Goal: Information Seeking & Learning: Learn about a topic

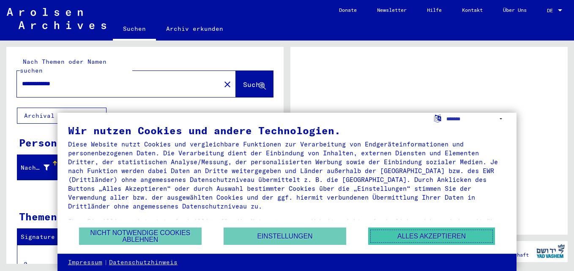
click at [403, 234] on button "Alles akzeptieren" at bounding box center [431, 236] width 127 height 17
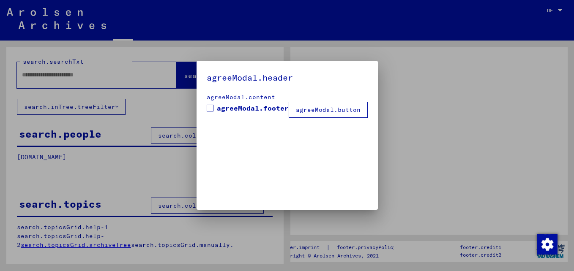
type input "**********"
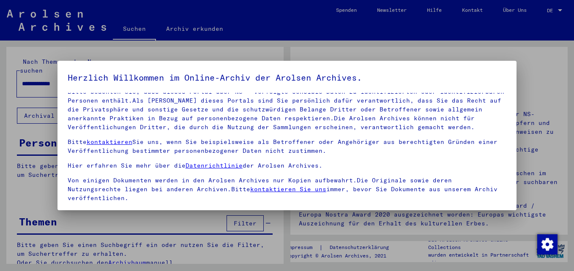
scroll to position [69, 0]
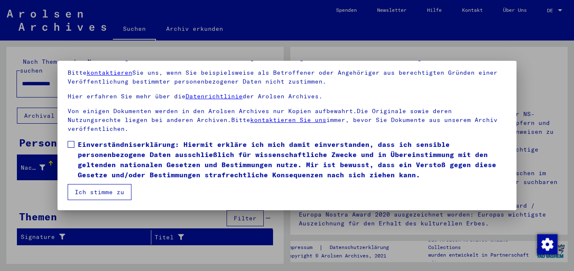
click at [98, 194] on button "Ich stimme zu" at bounding box center [100, 192] width 64 height 16
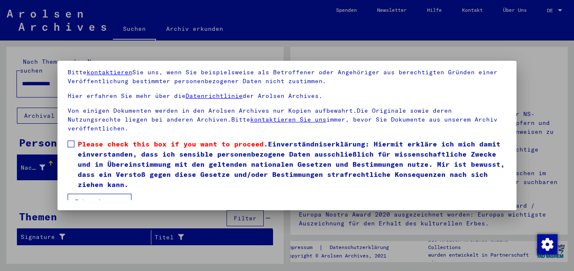
scroll to position [45, 0]
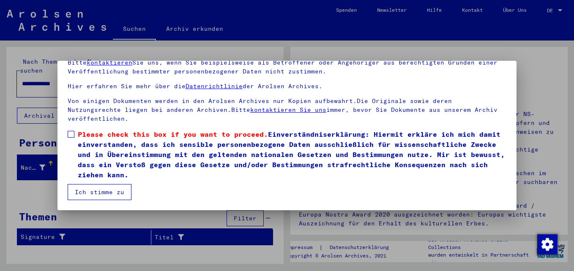
click at [535, 74] on div at bounding box center [287, 135] width 574 height 271
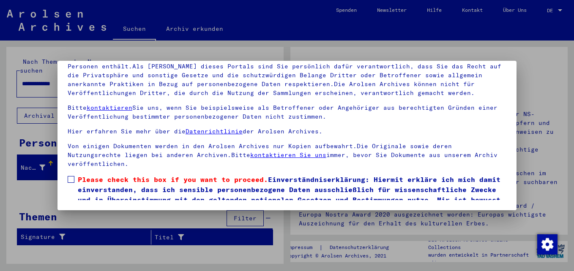
scroll to position [0, 0]
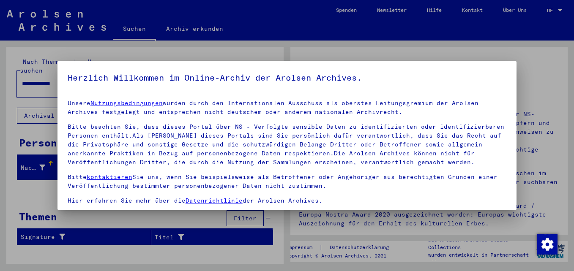
click at [535, 74] on div at bounding box center [287, 135] width 574 height 271
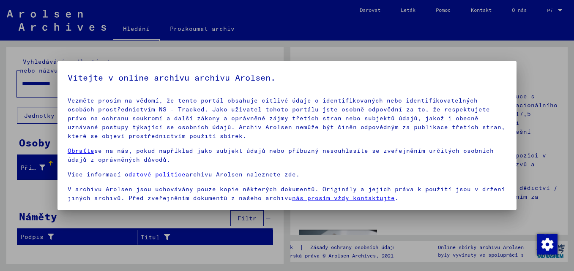
scroll to position [69, 0]
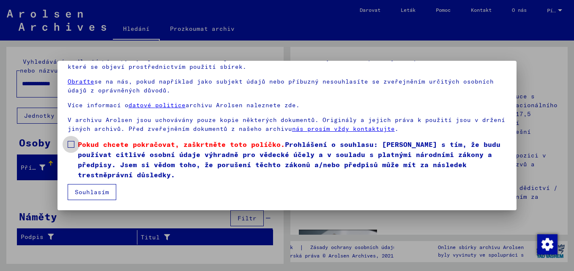
click at [71, 142] on span at bounding box center [71, 144] width 7 height 7
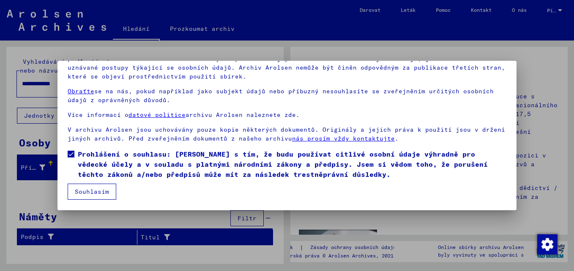
click at [93, 188] on button "Souhlasím" at bounding box center [92, 192] width 49 height 16
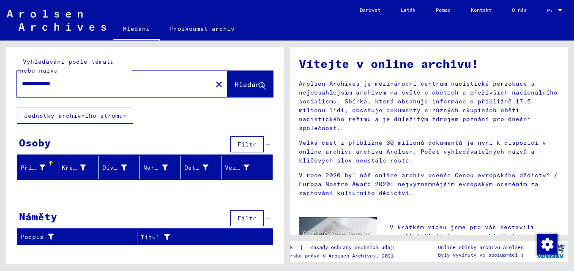
scroll to position [0, 0]
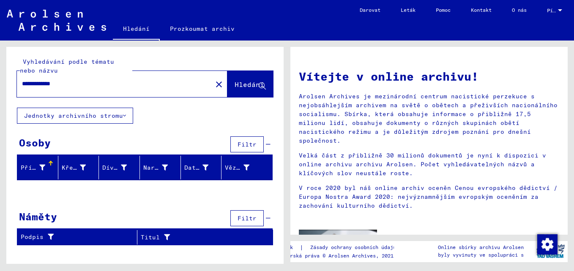
click at [41, 168] on font "Příjmení" at bounding box center [36, 168] width 30 height 8
click at [76, 169] on font "Křestní jméno" at bounding box center [86, 168] width 49 height 8
click at [46, 168] on div "Příjmení" at bounding box center [34, 168] width 27 height 9
click at [100, 119] on font "Jednotky archivního stromu" at bounding box center [73, 116] width 99 height 8
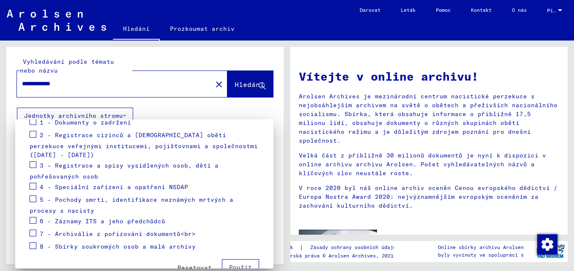
scroll to position [123, 0]
click at [34, 245] on span at bounding box center [33, 245] width 7 height 7
click at [33, 121] on span at bounding box center [33, 121] width 7 height 7
click at [224, 262] on button "Použít" at bounding box center [240, 267] width 37 height 16
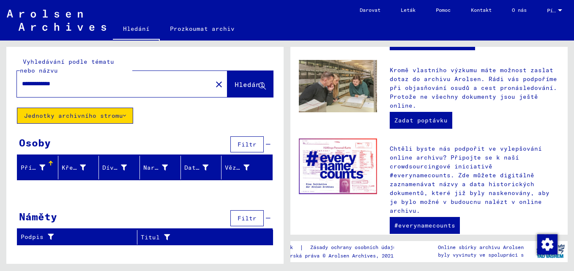
scroll to position [340, 0]
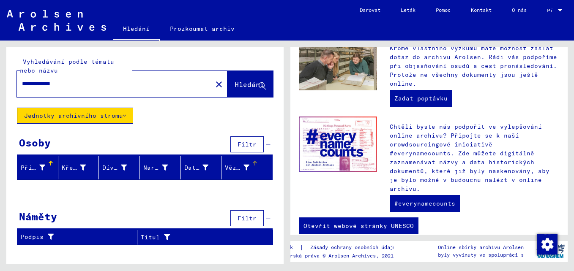
click at [236, 170] on font "Vězeň #" at bounding box center [238, 168] width 27 height 8
click at [100, 115] on font "Jednotky archivního stromu" at bounding box center [73, 116] width 99 height 8
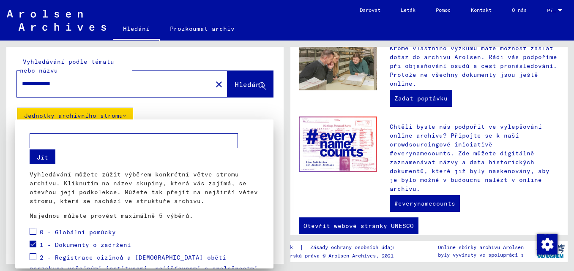
click at [45, 159] on button "Jít" at bounding box center [43, 157] width 26 height 15
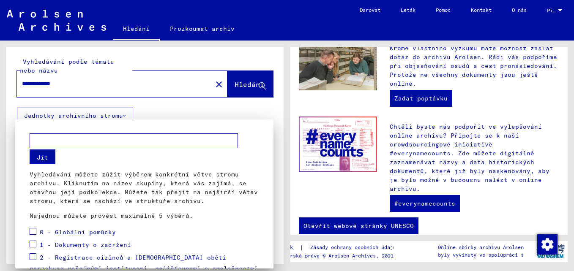
click at [70, 143] on input "text" at bounding box center [134, 141] width 208 height 15
type input "**********"
click at [40, 153] on button "Jít" at bounding box center [43, 157] width 26 height 15
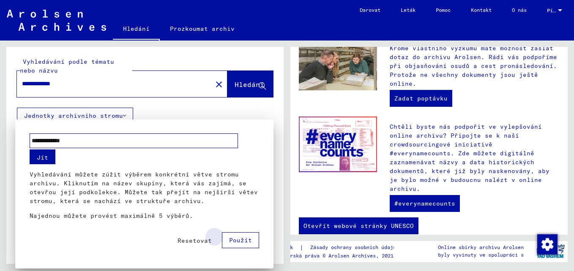
click at [244, 241] on span "Použít" at bounding box center [240, 241] width 23 height 8
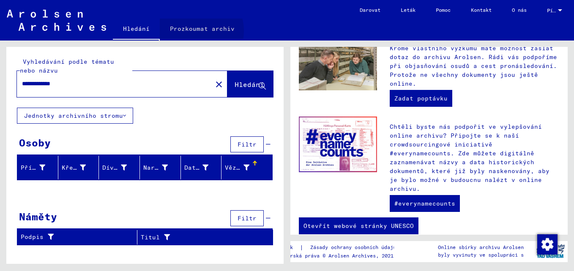
click at [193, 31] on link "Prozkoumat archiv" at bounding box center [202, 29] width 85 height 20
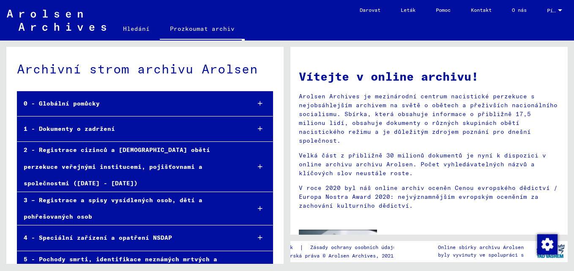
click at [105, 130] on div "1 - Dokumenty o zadržení" at bounding box center [130, 129] width 226 height 16
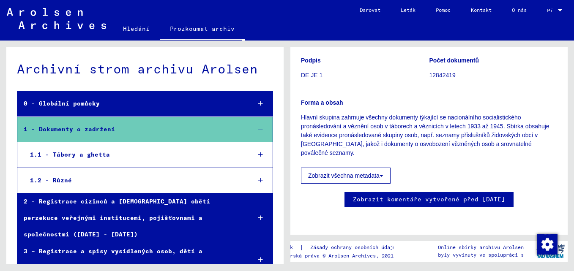
scroll to position [110, 0]
click at [404, 9] on link "Leták" at bounding box center [407, 10] width 35 height 20
